Goal: Transaction & Acquisition: Purchase product/service

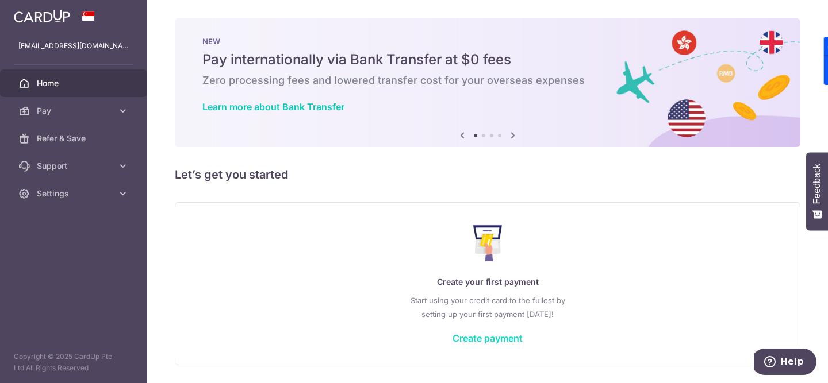
click at [469, 342] on link "Create payment" at bounding box center [487, 338] width 70 height 11
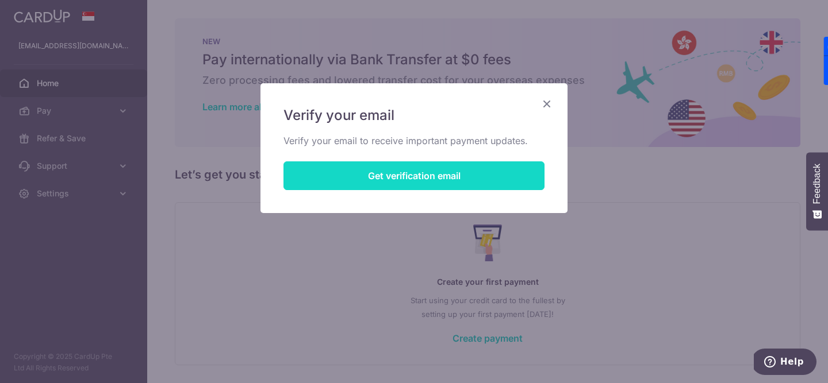
click at [475, 170] on button "Get verification email" at bounding box center [413, 176] width 261 height 29
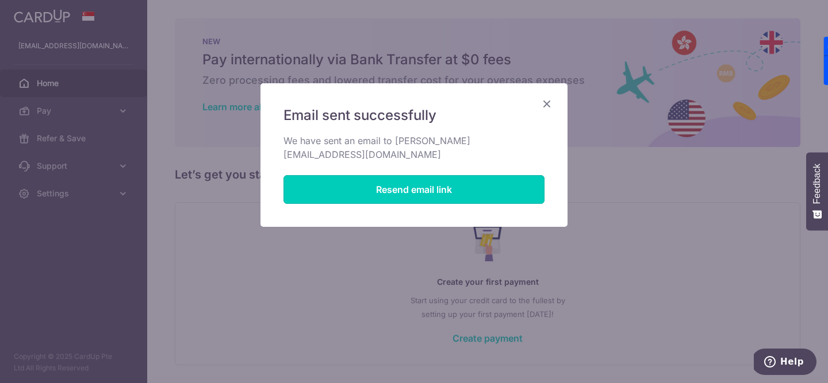
drag, startPoint x: 477, startPoint y: 171, endPoint x: 565, endPoint y: 113, distance: 105.7
click at [566, 113] on div "Email sent successfully We have sent an email to sharmeelsidhu@hotmail.com Rese…" at bounding box center [413, 155] width 307 height 144
click at [551, 108] on icon "Close" at bounding box center [547, 104] width 14 height 14
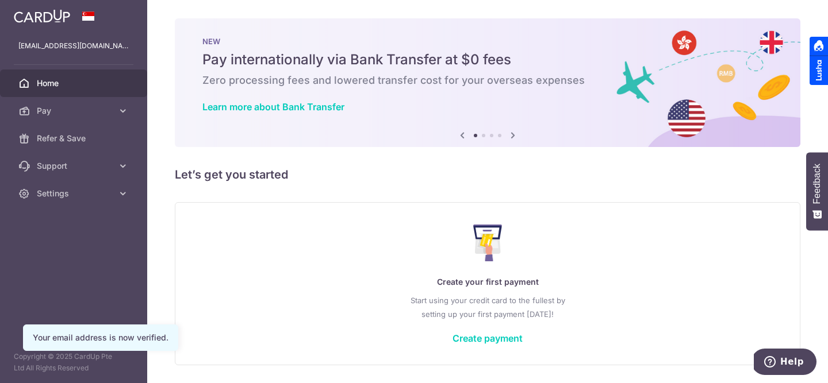
click at [473, 329] on div "Create your first payment Start using your credit card to the fullest by settin…" at bounding box center [487, 284] width 597 height 136
click at [473, 343] on link "Create payment" at bounding box center [487, 338] width 70 height 11
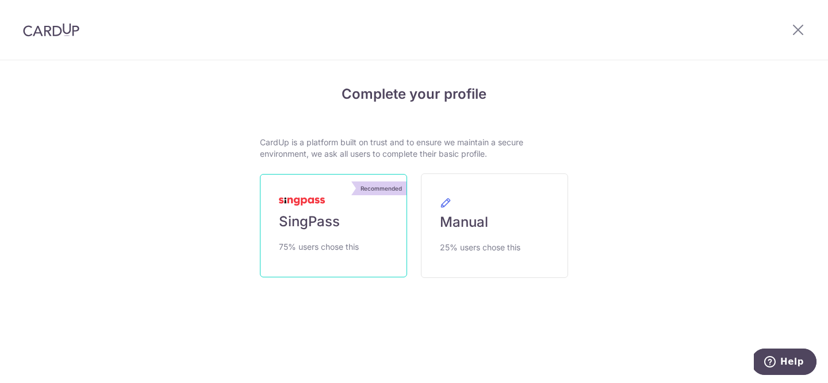
click at [394, 244] on link "Recommended SingPass 75% users chose this" at bounding box center [333, 225] width 147 height 103
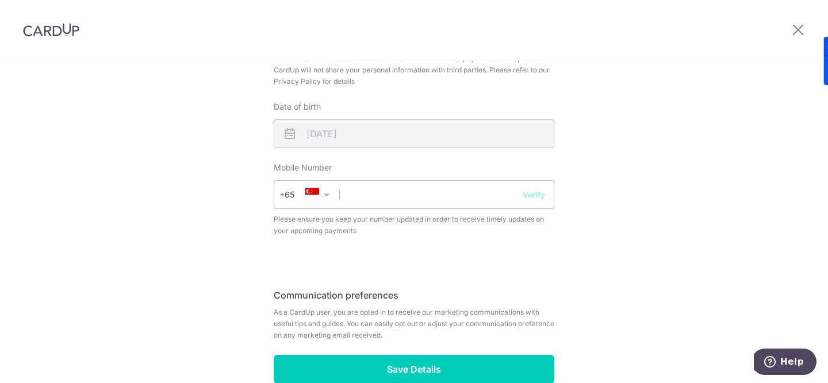
scroll to position [468, 0]
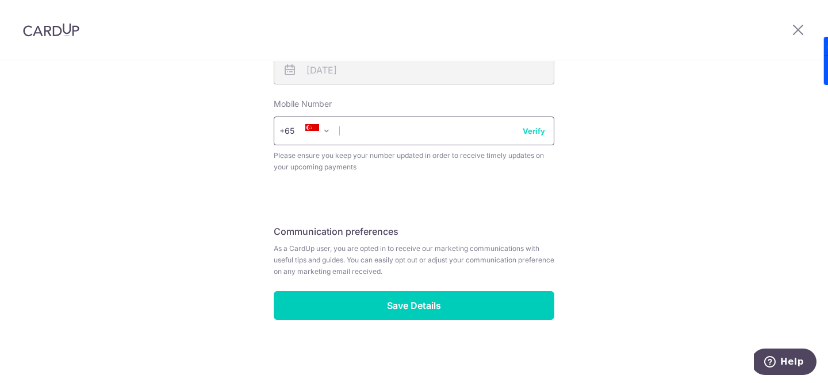
click at [451, 127] on input "text" at bounding box center [414, 131] width 281 height 29
type input "96366584"
select select "65"
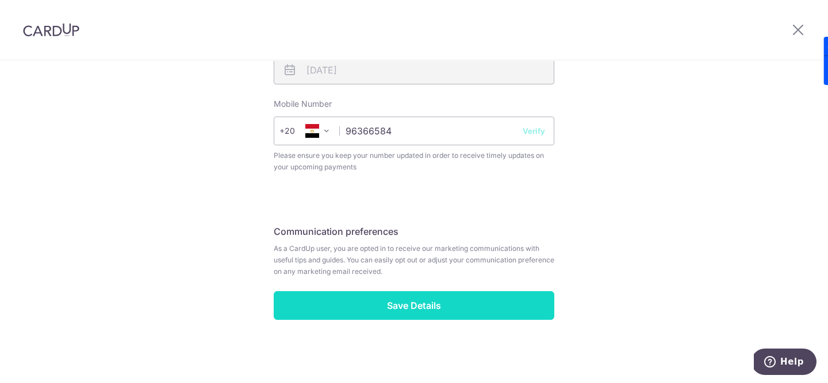
click at [425, 312] on input "Save Details" at bounding box center [414, 305] width 281 height 29
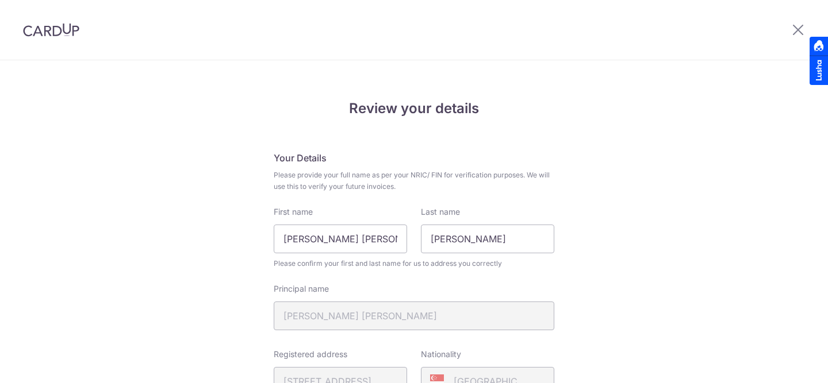
scroll to position [484, 0]
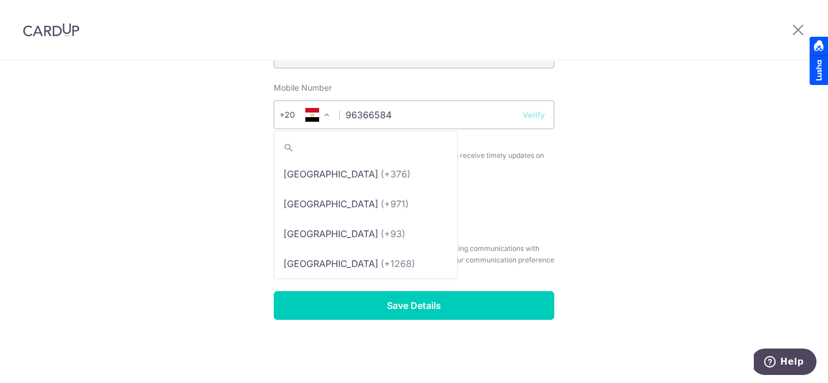
click at [326, 118] on span at bounding box center [327, 115] width 14 height 14
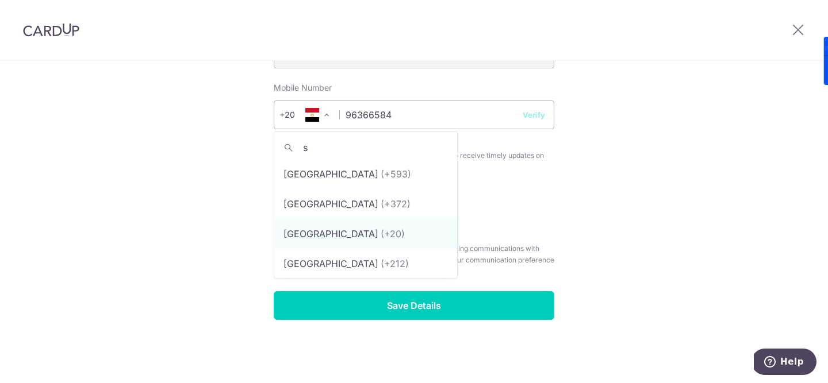
scroll to position [0, 0]
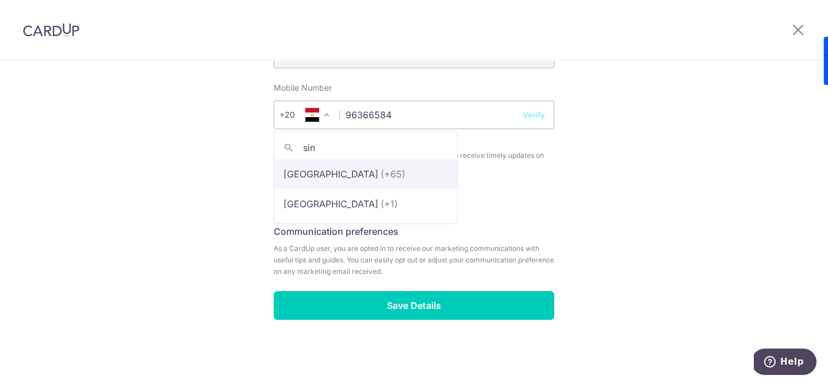
type input "sin"
select select "199"
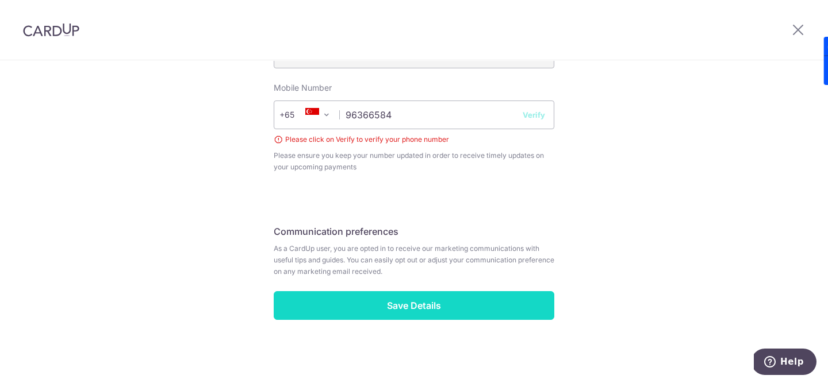
click at [389, 299] on input "Save Details" at bounding box center [414, 305] width 281 height 29
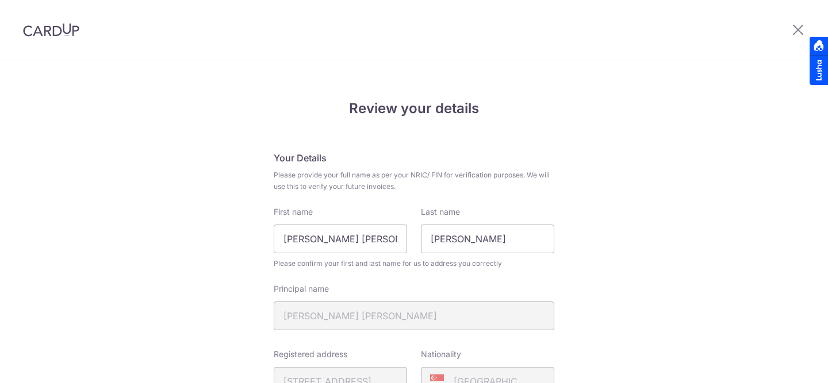
scroll to position [484, 0]
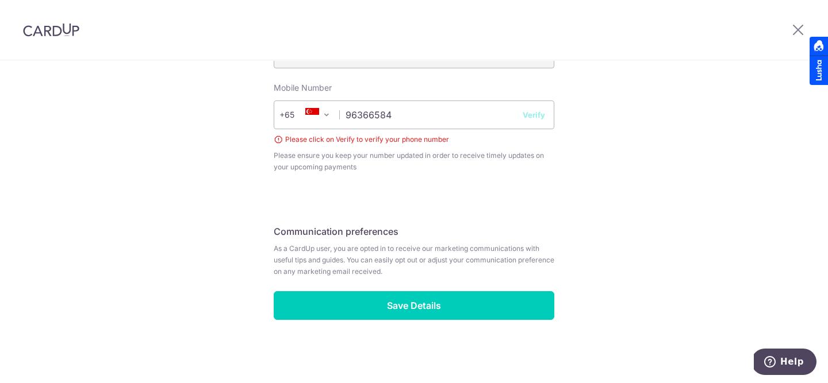
click at [528, 114] on button "Verify" at bounding box center [534, 114] width 22 height 11
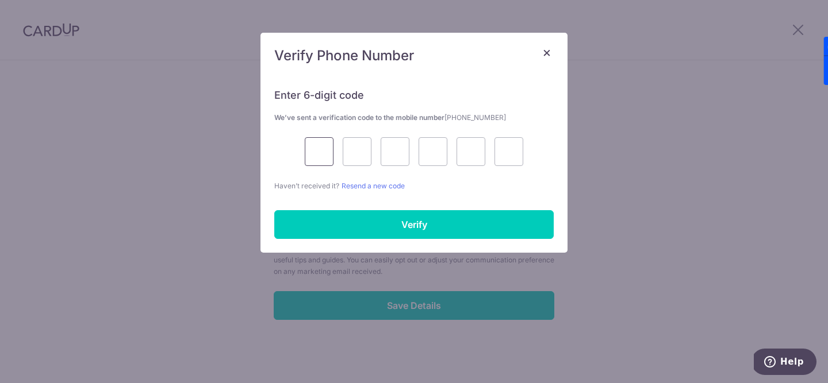
click at [316, 147] on input "text" at bounding box center [319, 151] width 29 height 29
type input "3"
type input "2"
type input "9"
type input "2"
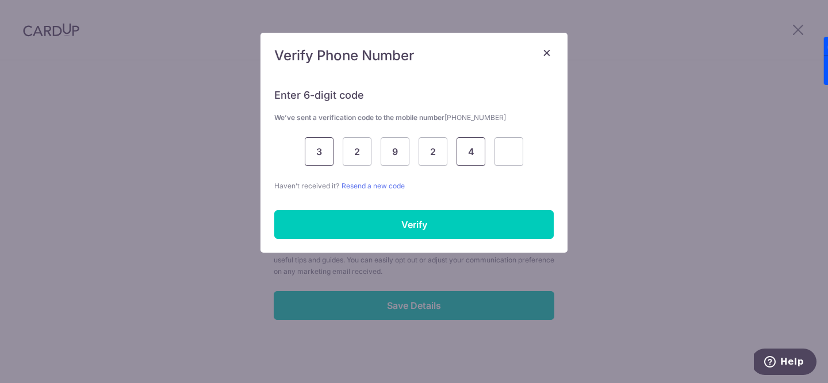
type input "4"
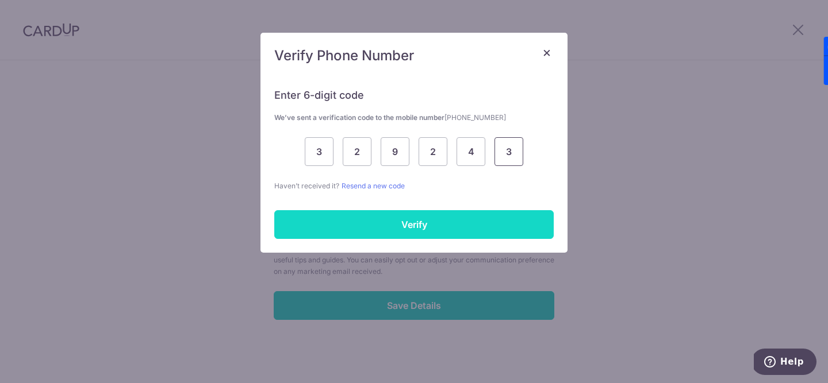
type input "3"
click at [285, 222] on input "Verify" at bounding box center [413, 224] width 279 height 29
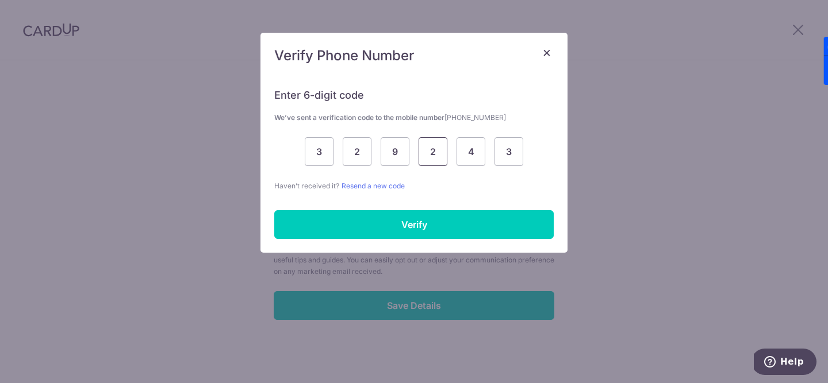
scroll to position [468, 0]
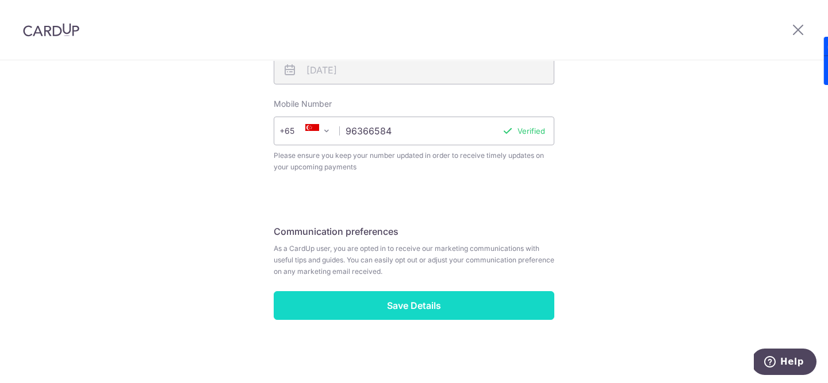
click at [473, 302] on input "Save Details" at bounding box center [414, 305] width 281 height 29
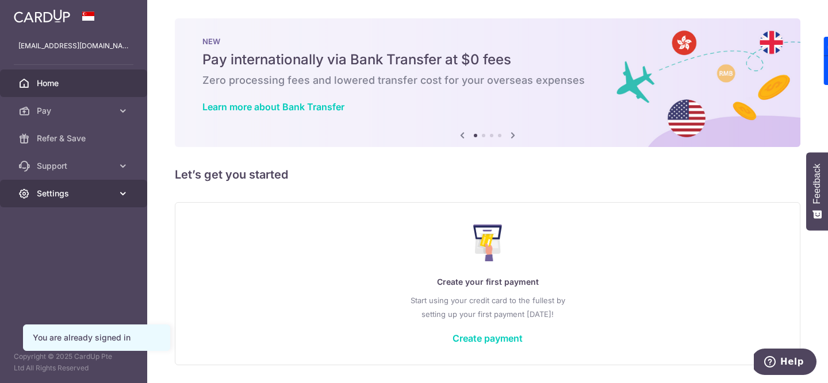
click at [37, 196] on span "Settings" at bounding box center [75, 193] width 76 height 11
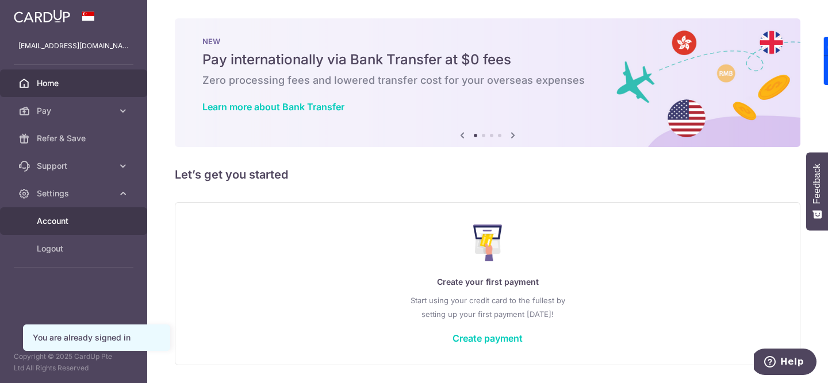
click at [74, 229] on link "Account" at bounding box center [73, 222] width 147 height 28
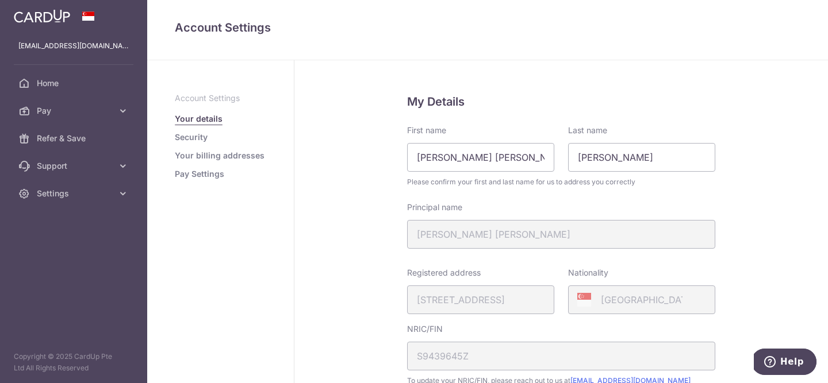
click at [197, 175] on link "Pay Settings" at bounding box center [199, 173] width 49 height 11
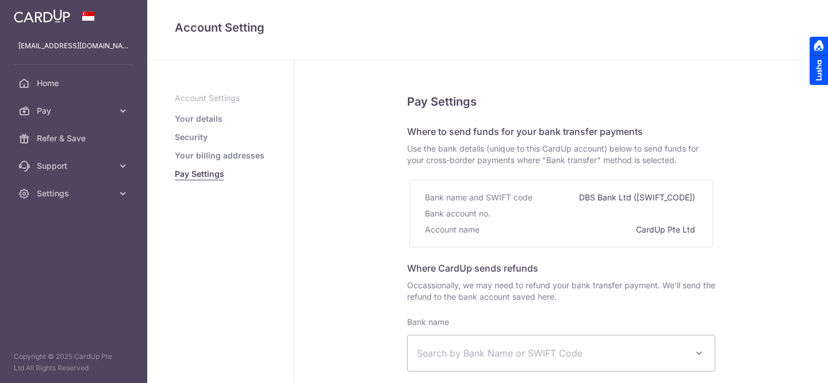
select select
click at [585, 202] on div "Bank name and SWIFT code DBS Bank Ltd (DBSSSGSG)" at bounding box center [561, 198] width 272 height 16
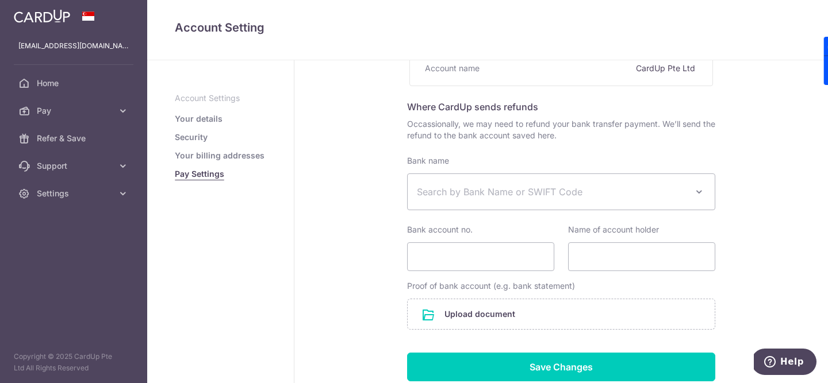
scroll to position [162, 0]
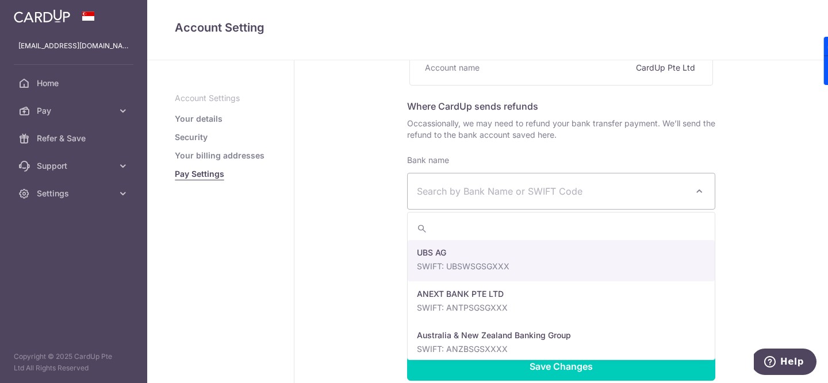
click at [585, 201] on span "Search by Bank Name or SWIFT Code" at bounding box center [561, 192] width 307 height 36
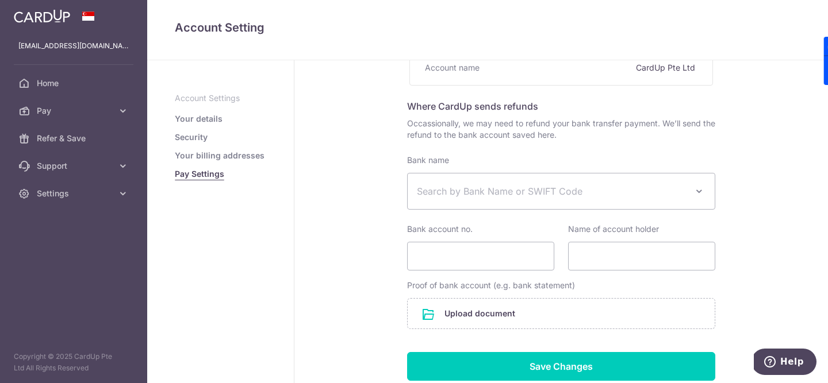
click at [585, 201] on span "Search by Bank Name or SWIFT Code" at bounding box center [561, 192] width 307 height 36
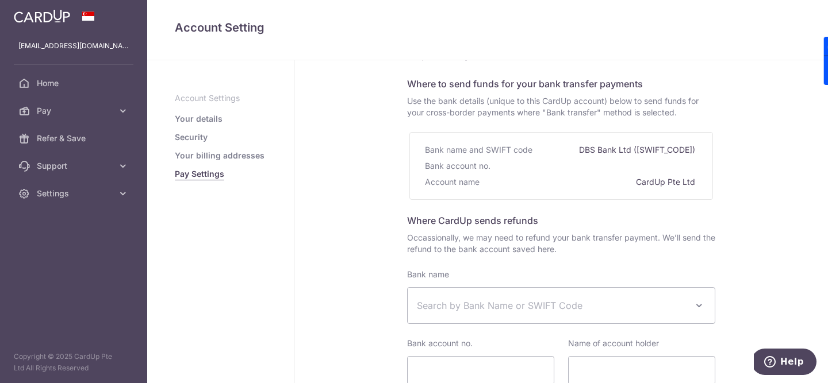
scroll to position [0, 0]
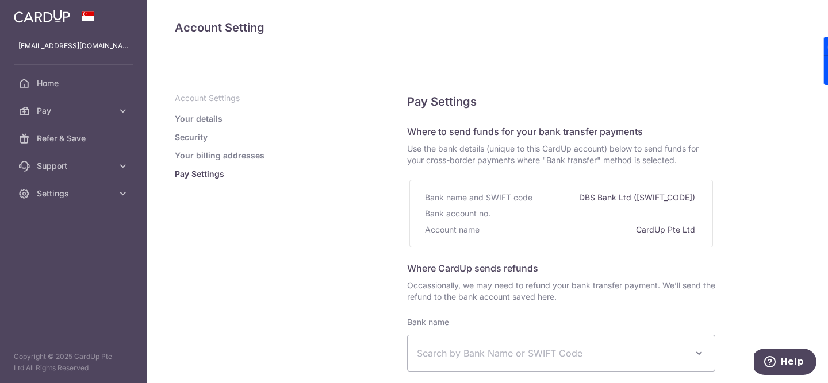
click at [452, 206] on div "Bank account no." at bounding box center [459, 214] width 68 height 16
click at [461, 232] on div "Account name" at bounding box center [453, 230] width 57 height 16
click at [43, 191] on span "Settings" at bounding box center [75, 193] width 76 height 11
click at [49, 224] on span "Account" at bounding box center [75, 221] width 76 height 11
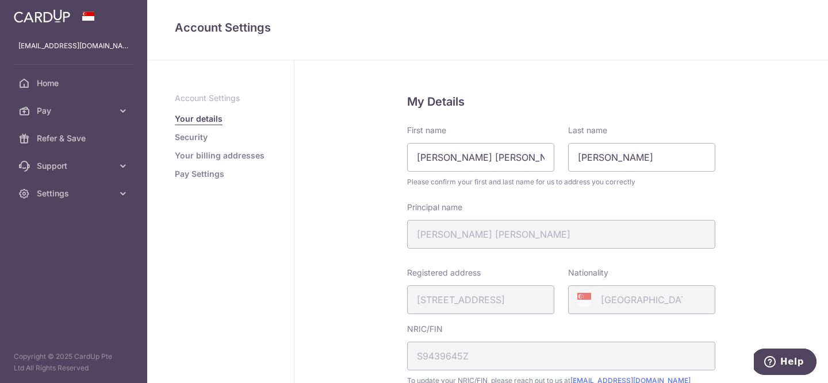
click at [203, 124] on link "Your details" at bounding box center [199, 118] width 48 height 11
click at [105, 115] on span "Pay" at bounding box center [75, 110] width 76 height 11
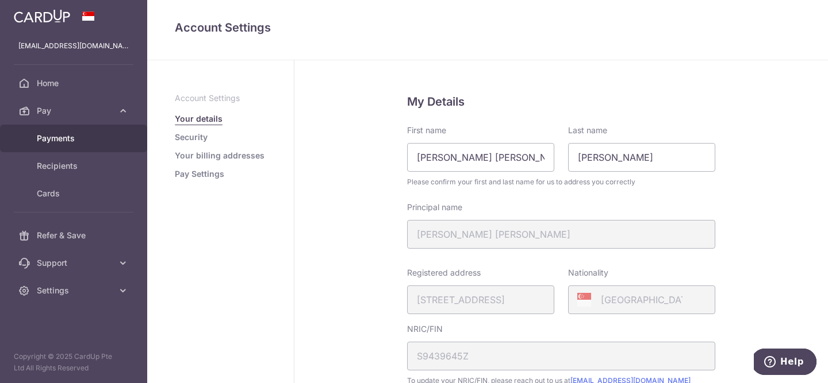
click at [95, 136] on span "Payments" at bounding box center [75, 138] width 76 height 11
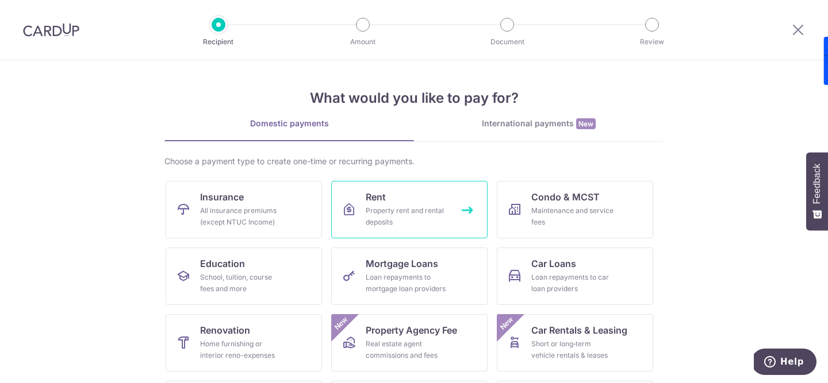
click at [371, 213] on div "Property rent and rental deposits" at bounding box center [407, 216] width 83 height 23
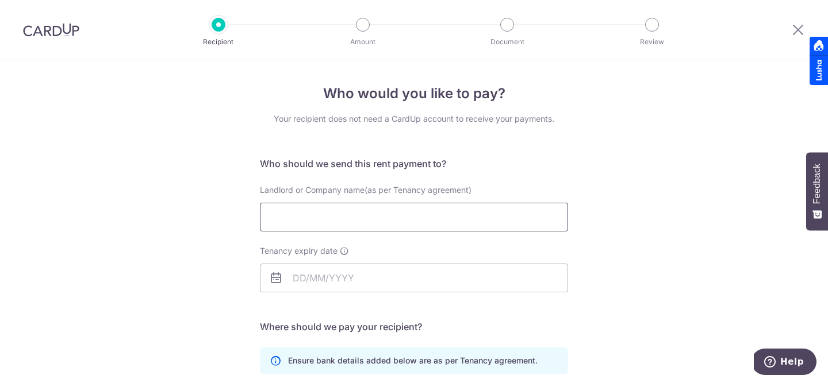
click at [371, 213] on input "Landlord or Company name(as per Tenancy agreement)" at bounding box center [414, 217] width 308 height 29
type input "Brenda Loh"
click at [466, 286] on input "Tenancy expiry date" at bounding box center [414, 278] width 308 height 29
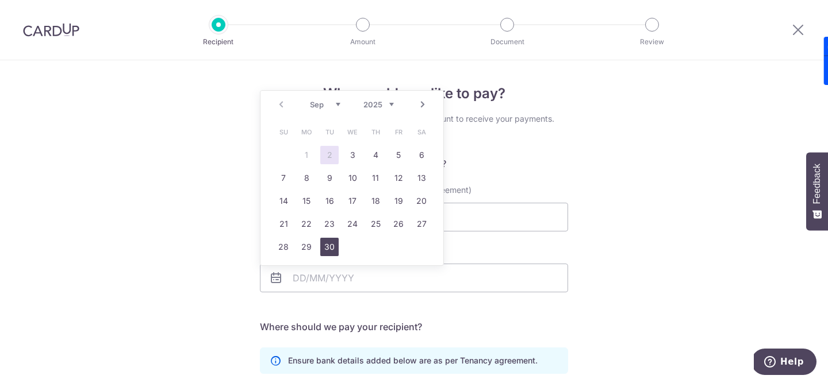
click at [325, 252] on link "30" at bounding box center [329, 247] width 18 height 18
type input "30/09/2025"
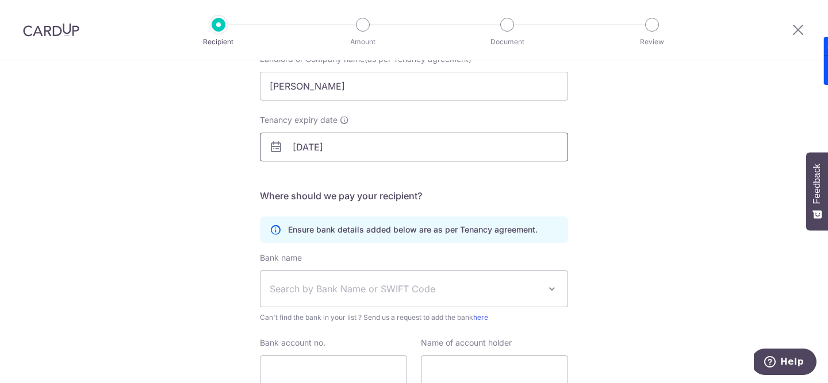
scroll to position [132, 0]
click at [392, 276] on span "Search by Bank Name or SWIFT Code" at bounding box center [413, 289] width 307 height 36
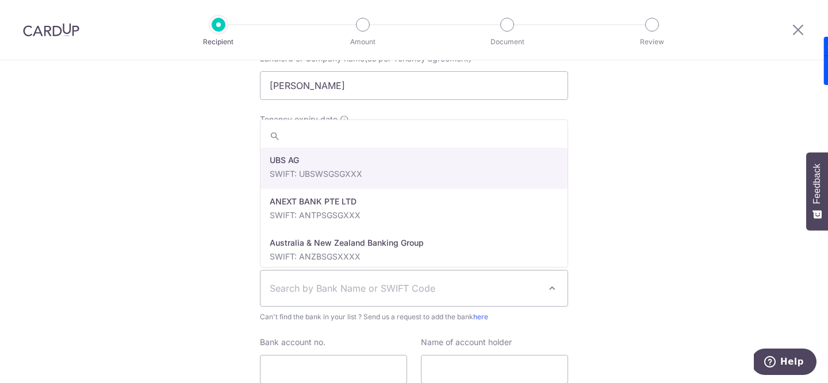
click at [150, 206] on div "Who would you like to pay? Your recipient does not need a CardUp account to rec…" at bounding box center [414, 202] width 828 height 547
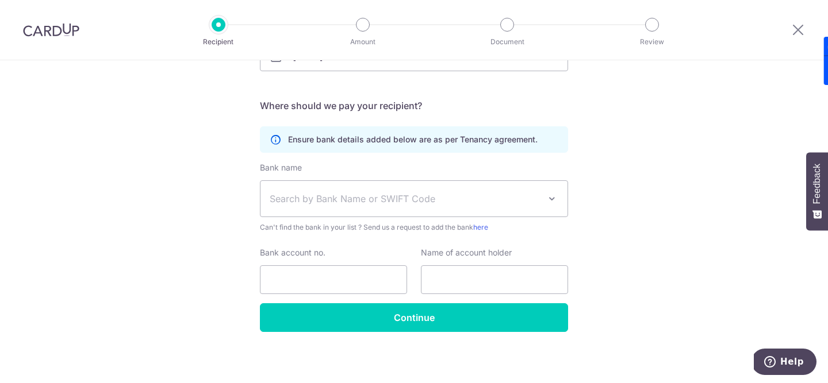
scroll to position [224, 0]
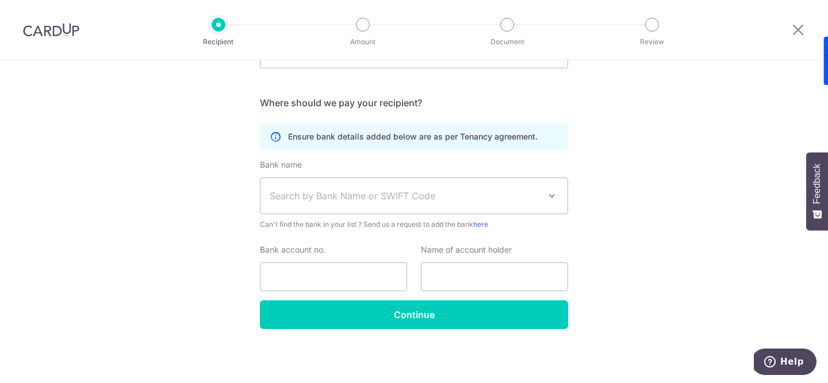
click at [389, 201] on span "Search by Bank Name or SWIFT Code" at bounding box center [405, 196] width 270 height 14
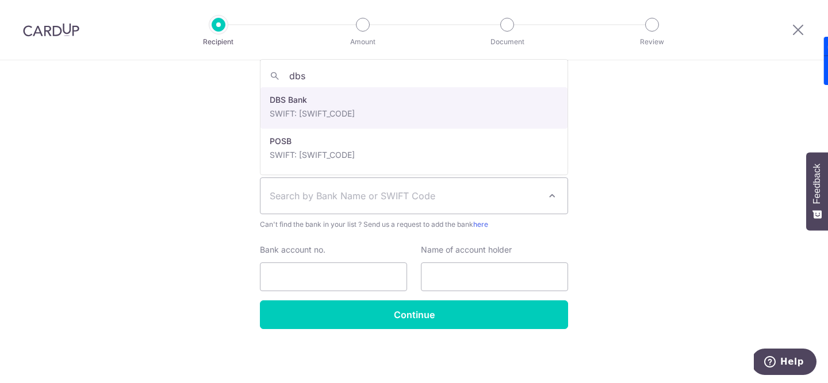
type input "dbs"
select select "6"
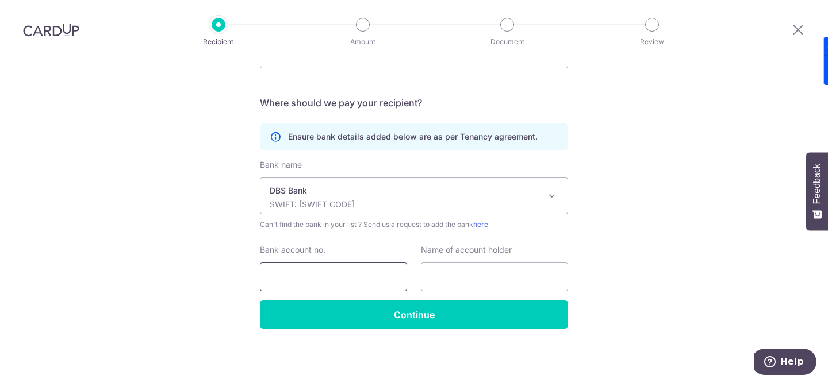
click at [373, 274] on input "Bank account no." at bounding box center [333, 277] width 147 height 29
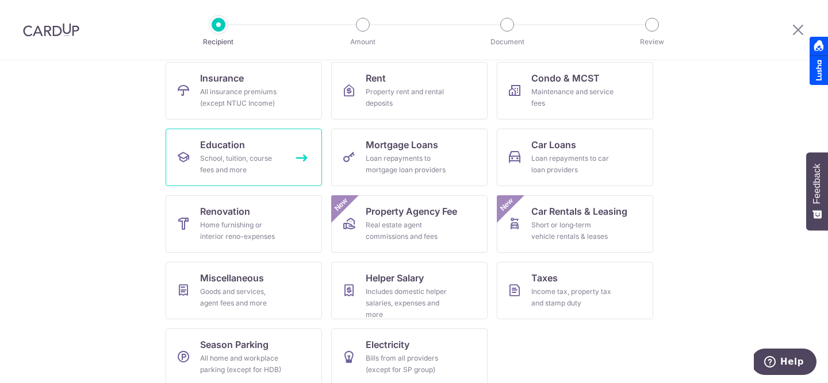
scroll to position [121, 0]
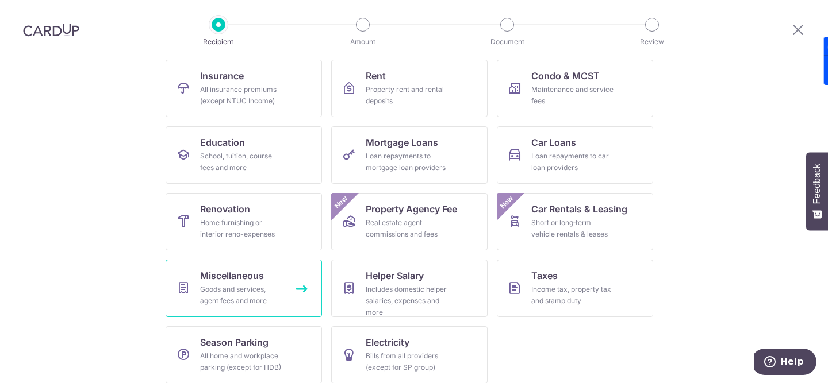
click at [287, 282] on link "Miscellaneous Goods and services, agent fees and more" at bounding box center [244, 288] width 156 height 57
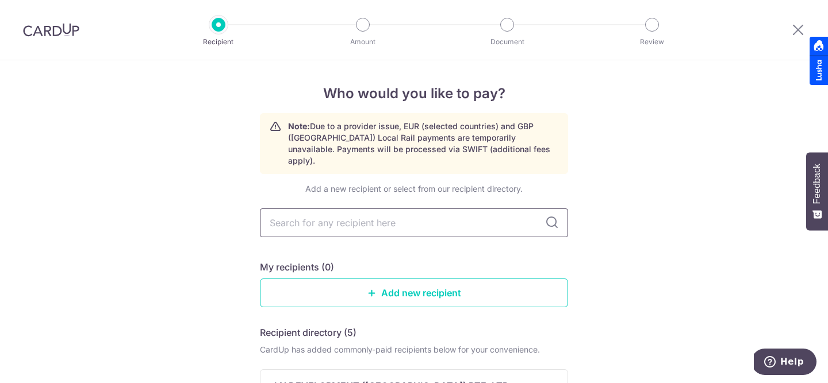
click at [409, 214] on input "text" at bounding box center [414, 223] width 308 height 29
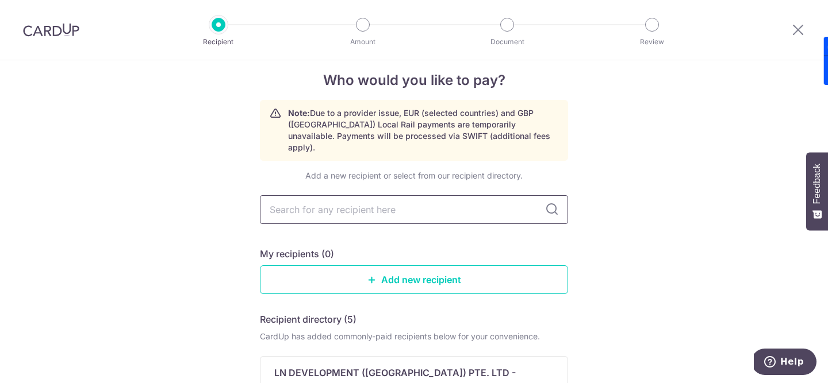
scroll to position [14, 0]
type input "bre"
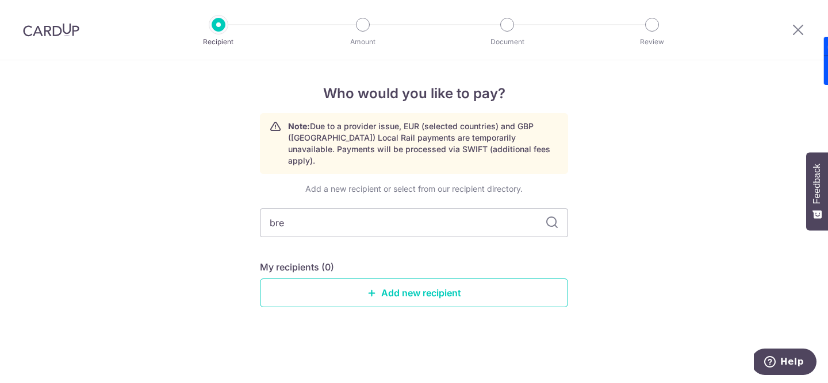
scroll to position [0, 0]
click at [402, 290] on link "Add new recipient" at bounding box center [414, 293] width 308 height 29
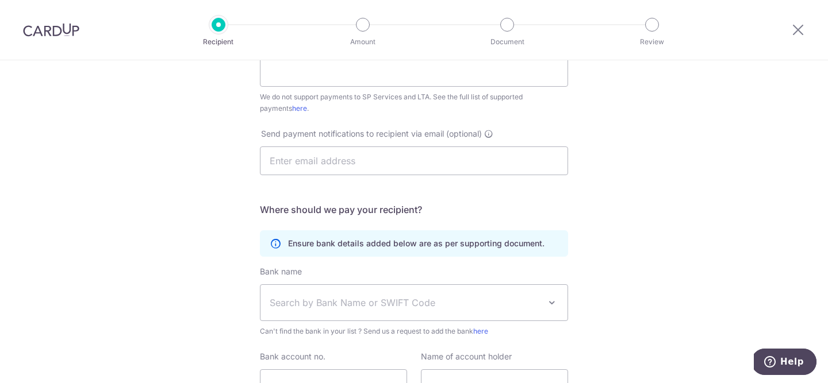
scroll to position [390, 0]
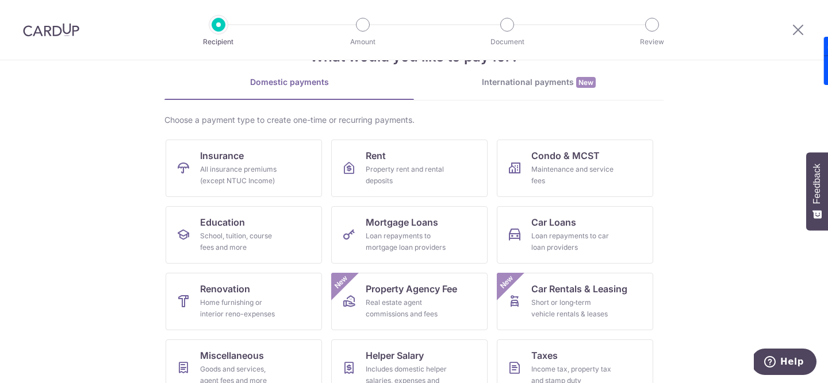
scroll to position [40, 0]
click at [424, 171] on div "Property rent and rental deposits" at bounding box center [407, 176] width 83 height 23
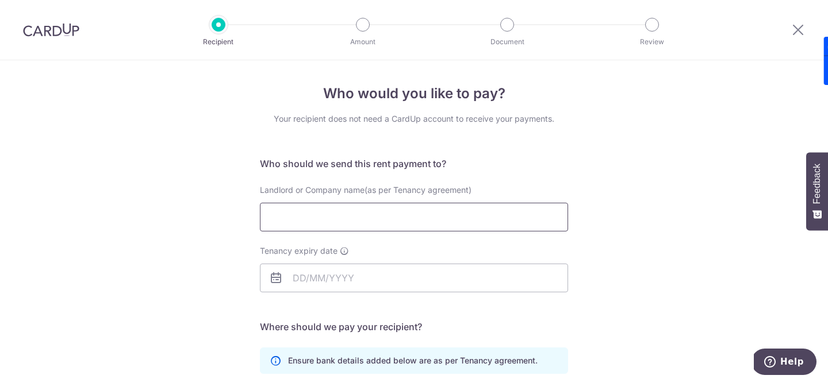
click at [455, 218] on input "Landlord or Company name(as per Tenancy agreement)" at bounding box center [414, 217] width 308 height 29
type input "Tan Poh Luan"
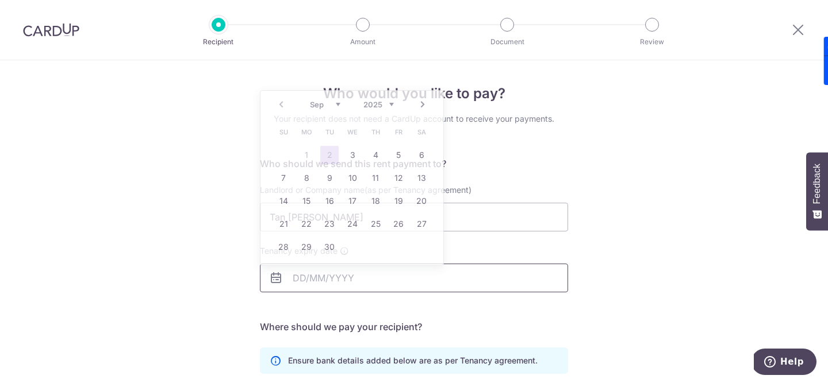
click at [441, 283] on input "Tenancy expiry date" at bounding box center [414, 278] width 308 height 29
click at [335, 245] on link "30" at bounding box center [329, 247] width 18 height 18
type input "[DATE]"
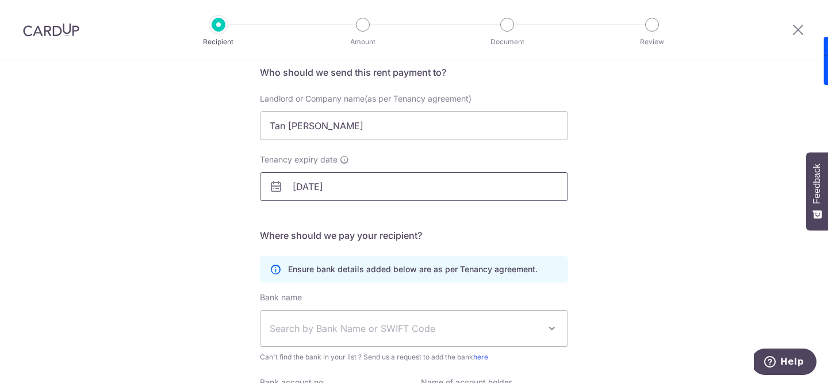
scroll to position [139, 0]
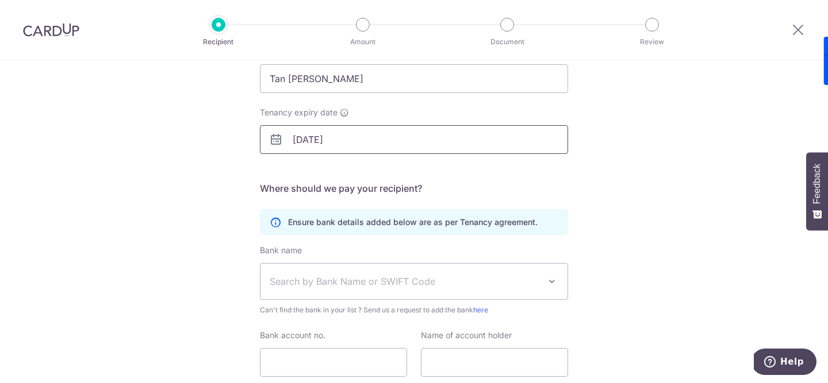
click at [478, 269] on span "Search by Bank Name or SWIFT Code" at bounding box center [413, 282] width 307 height 36
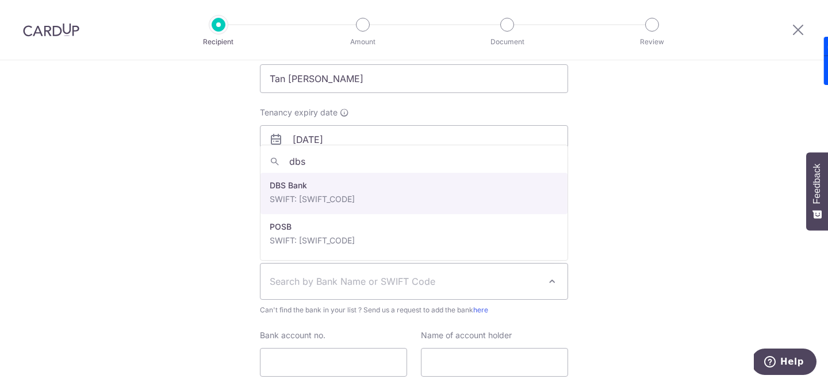
type input "dbs"
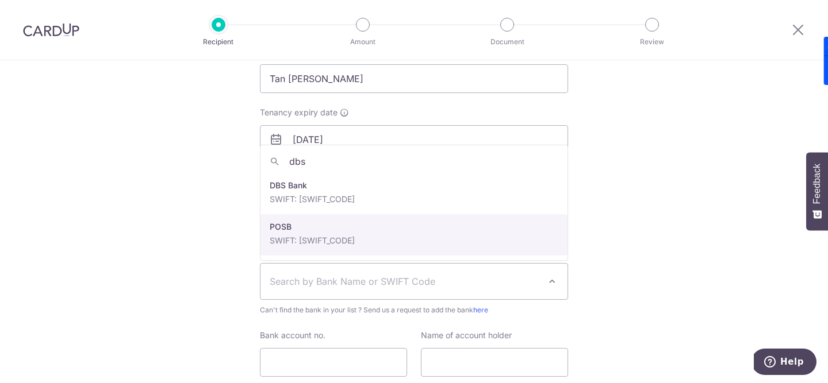
drag, startPoint x: 414, startPoint y: 186, endPoint x: 410, endPoint y: 233, distance: 46.8
select select "19"
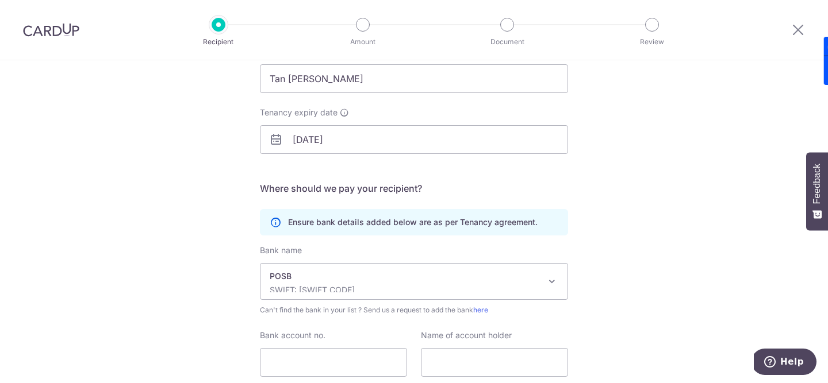
click at [410, 233] on div "Ensure bank details added below are as per Tenancy agreement." at bounding box center [414, 222] width 308 height 26
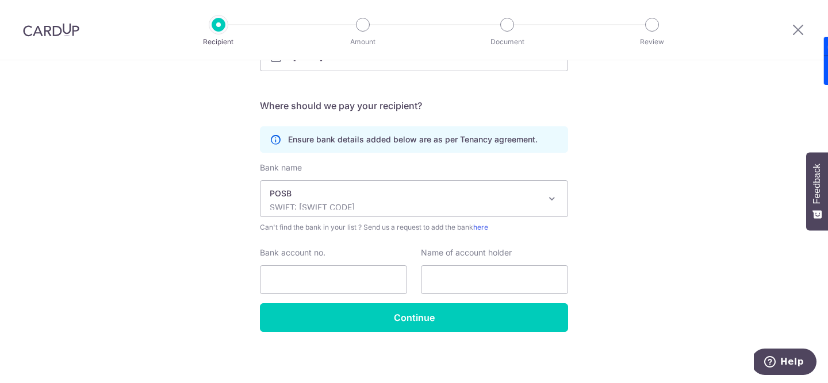
scroll to position [224, 0]
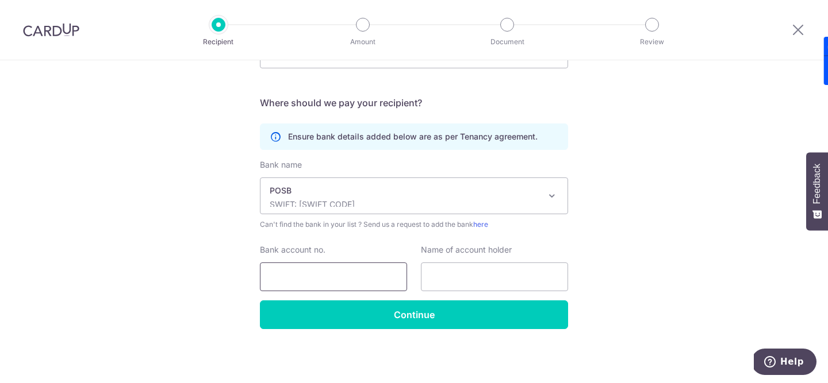
click at [382, 263] on input "Bank account no." at bounding box center [333, 277] width 147 height 29
type input "035202226"
click at [460, 284] on input "text" at bounding box center [494, 277] width 147 height 29
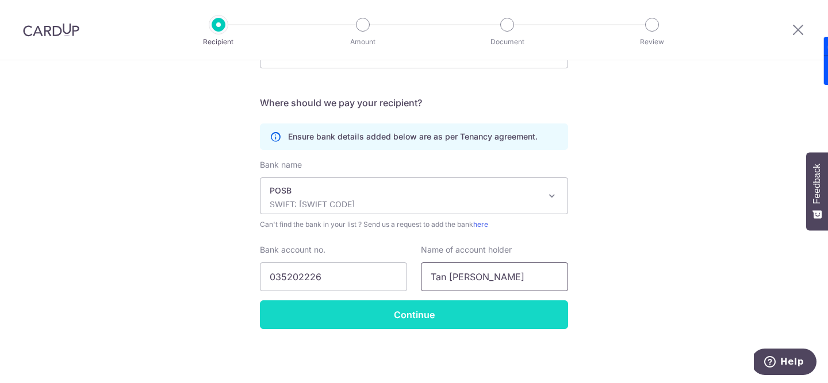
type input "Tan Poh Luan"
click at [479, 321] on input "Continue" at bounding box center [414, 315] width 308 height 29
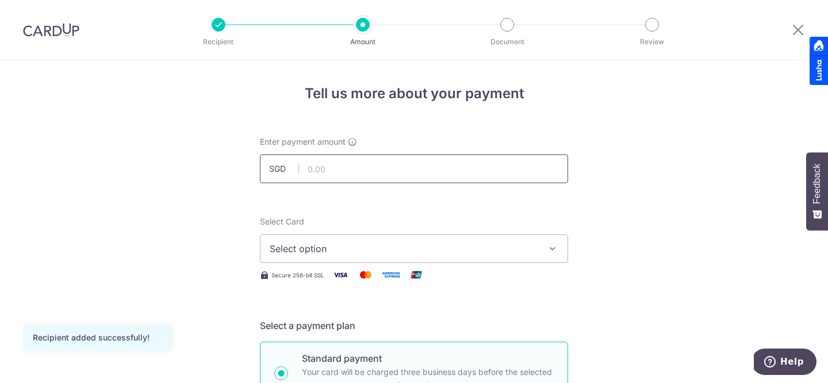
click at [528, 171] on input "text" at bounding box center [414, 169] width 308 height 29
type input "5,200.00"
click at [548, 239] on button "Select option" at bounding box center [414, 249] width 308 height 29
click at [534, 270] on ul "Add credit card" at bounding box center [414, 281] width 308 height 31
click at [532, 251] on span "Select option" at bounding box center [404, 249] width 268 height 14
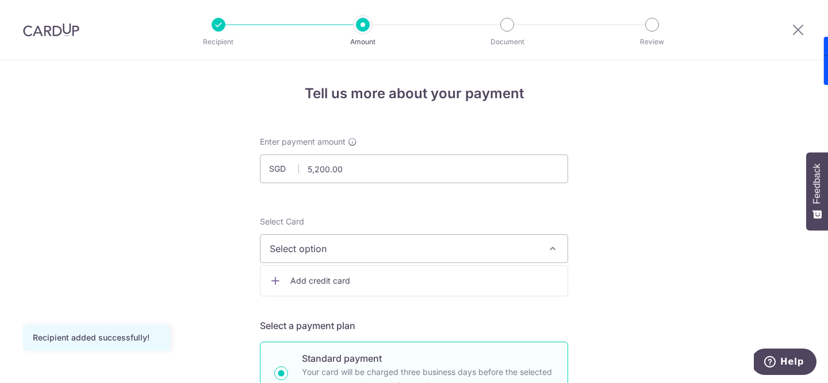
click at [532, 266] on ul "Add credit card" at bounding box center [414, 281] width 308 height 31
click at [533, 257] on button "Select option" at bounding box center [414, 249] width 308 height 29
click at [532, 280] on span "Add credit card" at bounding box center [424, 280] width 268 height 11
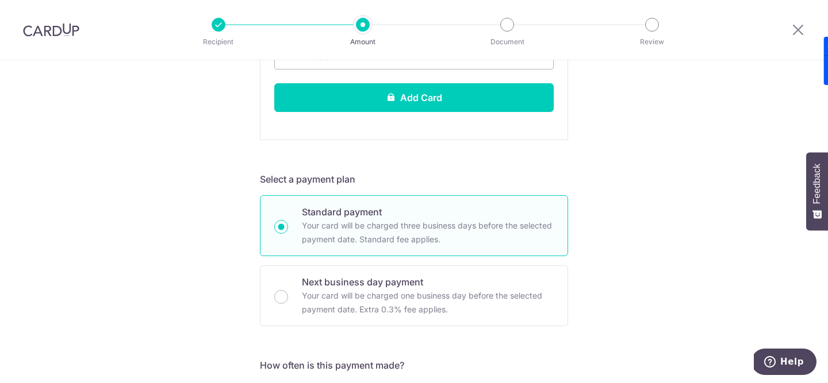
scroll to position [463, 0]
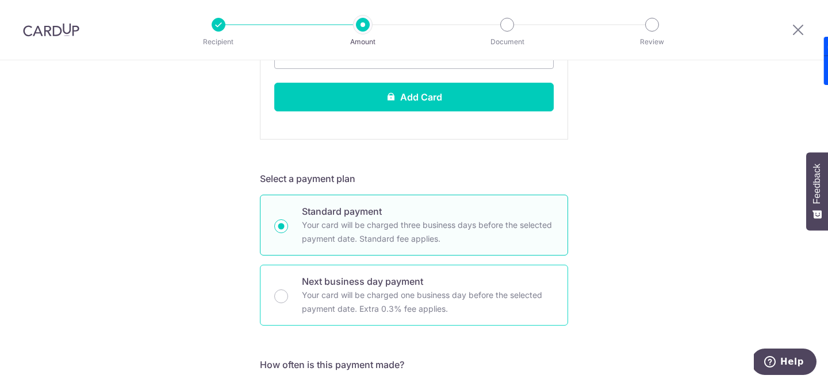
click at [532, 280] on p "Next business day payment" at bounding box center [428, 282] width 252 height 14
click at [288, 290] on input "Next business day payment Your card will be charged one business day before the…" at bounding box center [281, 297] width 14 height 14
radio input "false"
radio input "true"
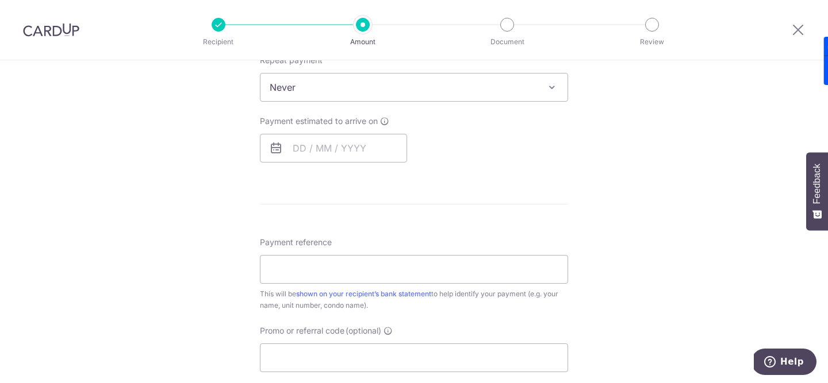
scroll to position [473, 0]
click at [331, 152] on input "text" at bounding box center [333, 149] width 147 height 29
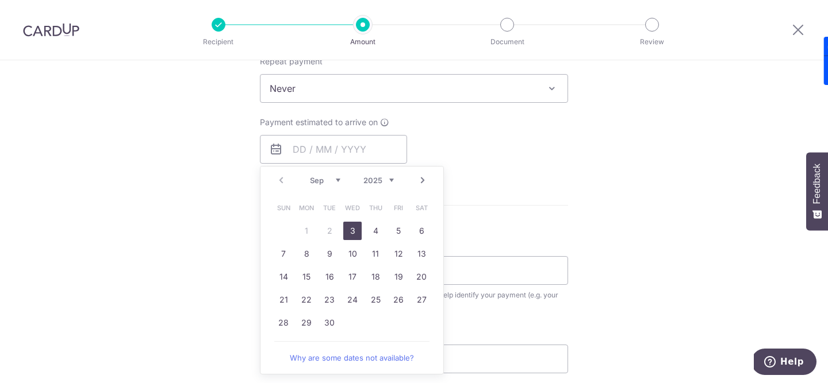
click at [277, 222] on table "Sun Mon Tue Wed Thu Fri Sat 1 2 3 4 5 6 7 8 9 10 11 12 13 14 15 16 17 18 19 20 …" at bounding box center [352, 266] width 161 height 138
click at [331, 229] on table "Sun Mon Tue Wed Thu Fri Sat 1 2 3 4 5 6 7 8 9 10 11 12 13 14 15 16 17 18 19 20 …" at bounding box center [352, 266] width 161 height 138
click at [348, 230] on link "3" at bounding box center [352, 231] width 18 height 18
type input "[DATE]"
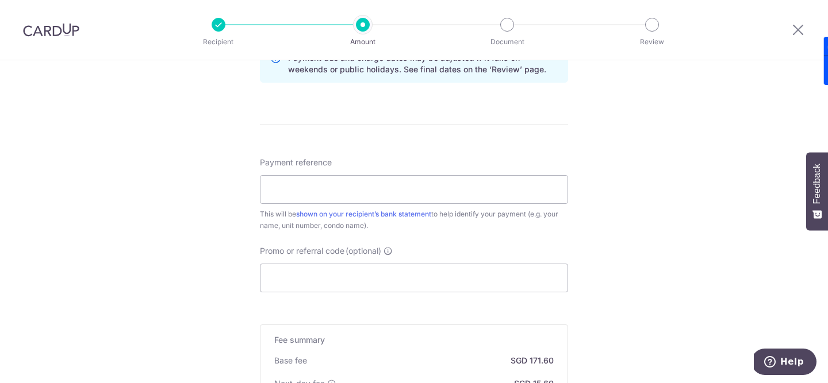
scroll to position [801, 0]
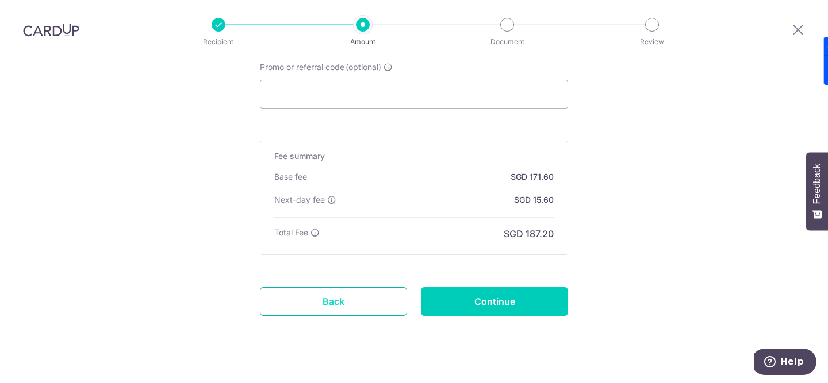
click at [347, 293] on link "Back" at bounding box center [333, 301] width 147 height 29
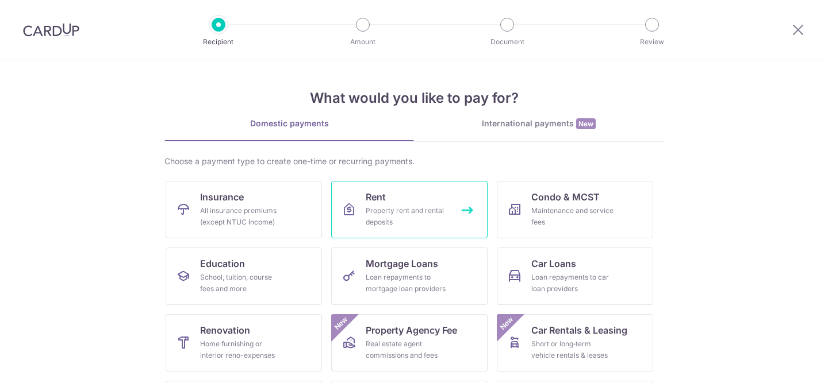
click at [433, 224] on div "Property rent and rental deposits" at bounding box center [407, 216] width 83 height 23
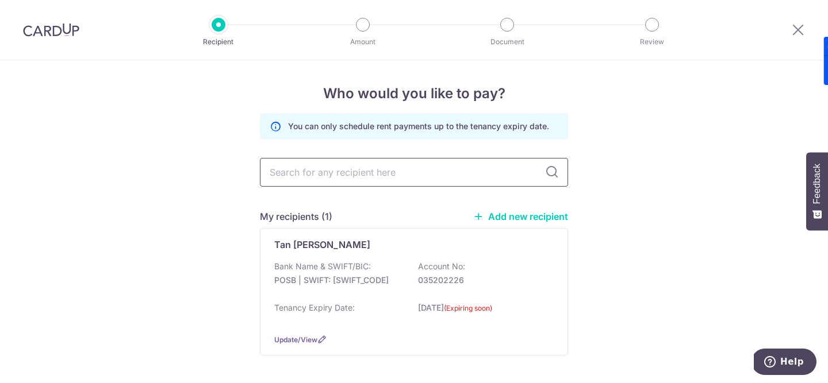
click at [506, 181] on input "text" at bounding box center [414, 172] width 308 height 29
click at [631, 225] on div "Who would you like to pay? You can only schedule rent payments up to the tenanc…" at bounding box center [414, 244] width 828 height 368
click at [490, 327] on div "Tan Poh Luan Bank Name & SWIFT/BIC: POSB | SWIFT: DBSSSGSGXXX Account No: 03520…" at bounding box center [414, 292] width 308 height 128
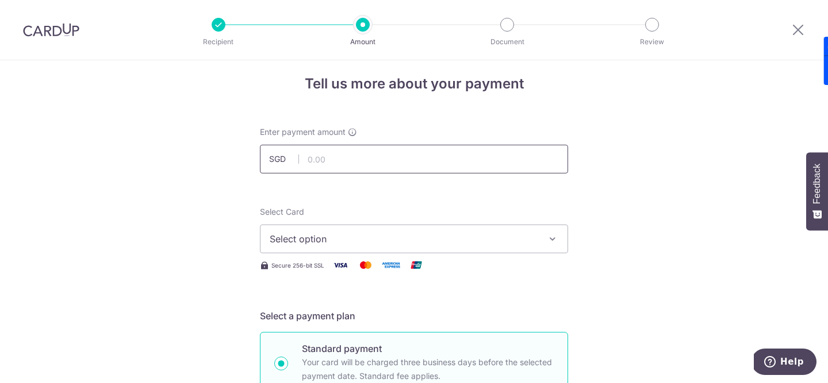
scroll to position [11, 0]
